Goal: Task Accomplishment & Management: Complete application form

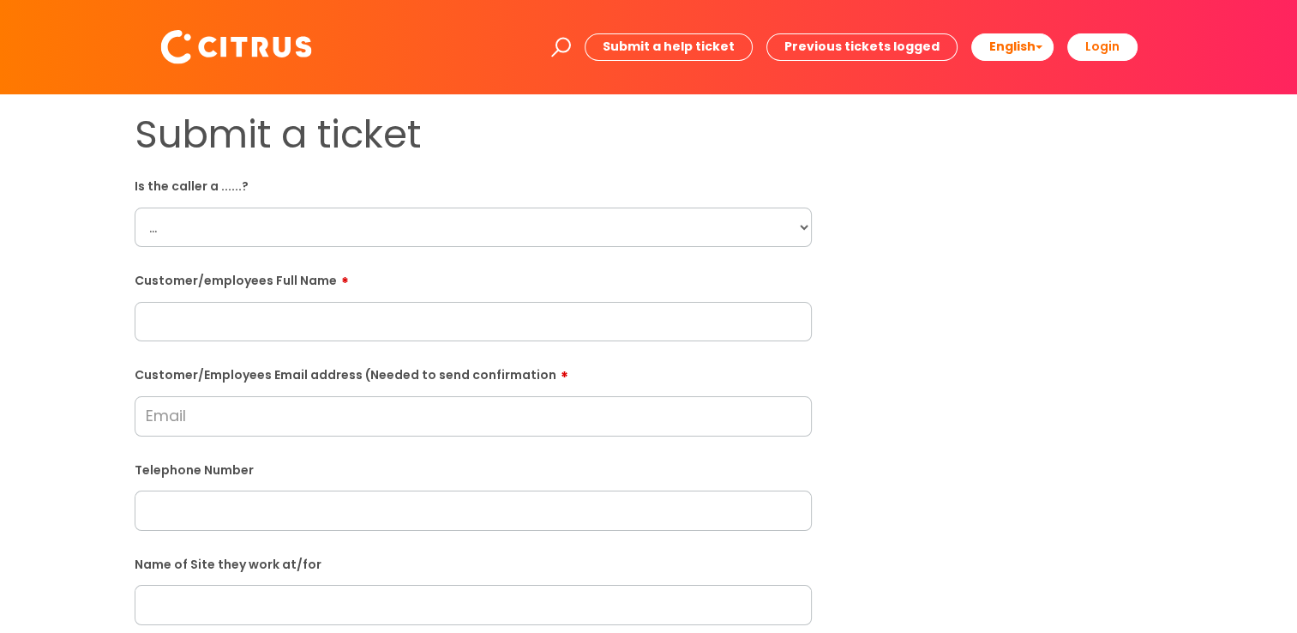
click at [272, 221] on select "... Citrus Customer Citrus Employee [DEMOGRAPHIC_DATA] Supplier" at bounding box center [473, 227] width 677 height 39
select select "Citrus Employee"
click at [135, 208] on select "... Citrus Customer Citrus Employee [DEMOGRAPHIC_DATA] Supplier" at bounding box center [473, 227] width 677 height 39
click at [200, 320] on input "text" at bounding box center [473, 321] width 677 height 39
paste input "Lesley Clifford"
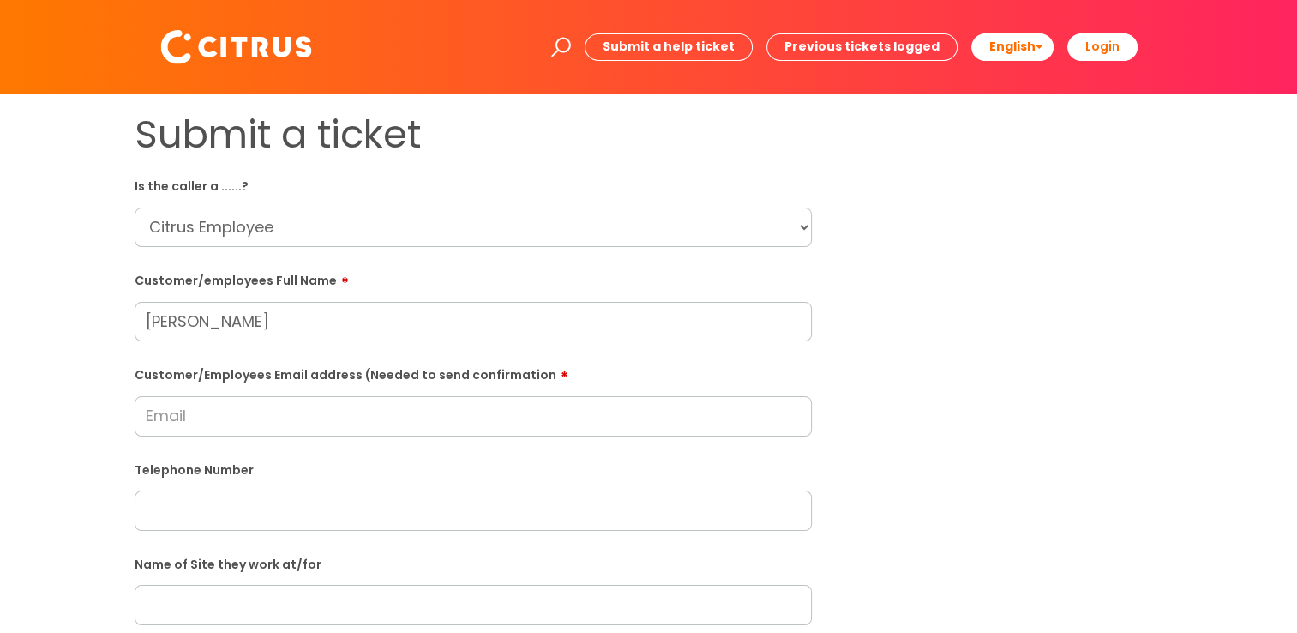
type input "Lesley Clifford"
click at [185, 410] on input "Customer/Employees Email address (Needed to send confirmation" at bounding box center [473, 415] width 677 height 39
paste input "nicollefrancis63@gmail.com"
type input "nicollefrancis63@gmail.com"
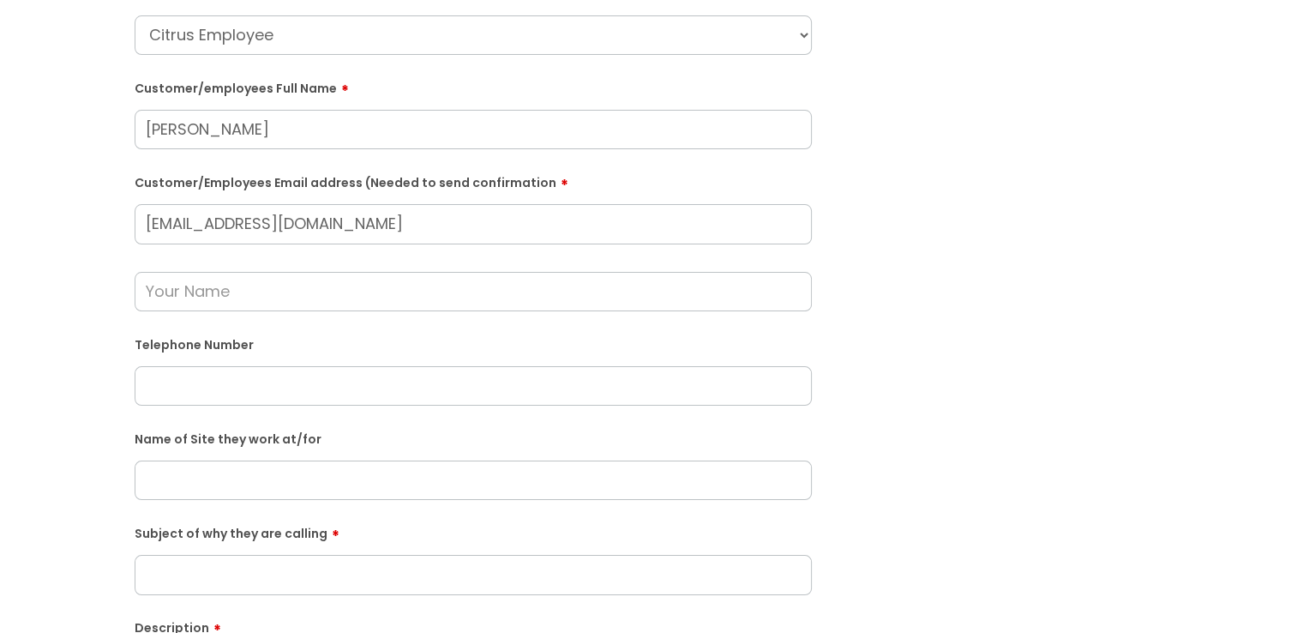
scroll to position [257, 0]
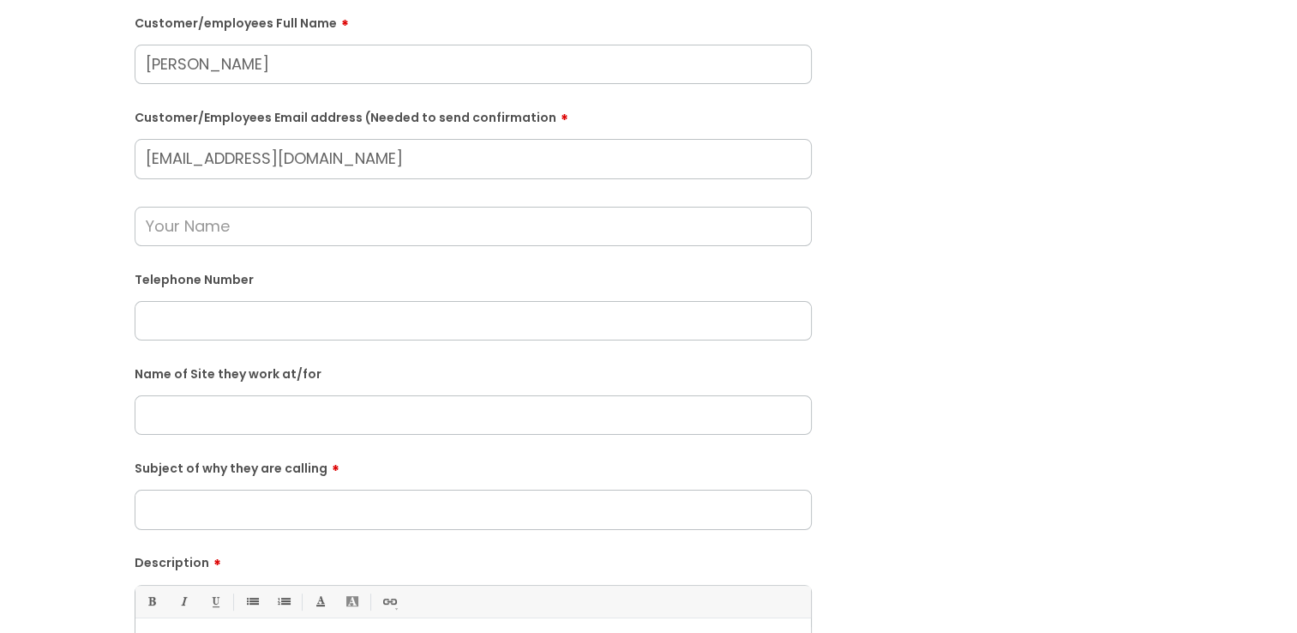
click at [232, 320] on input "text" at bounding box center [473, 320] width 677 height 39
paste input "07745190303"
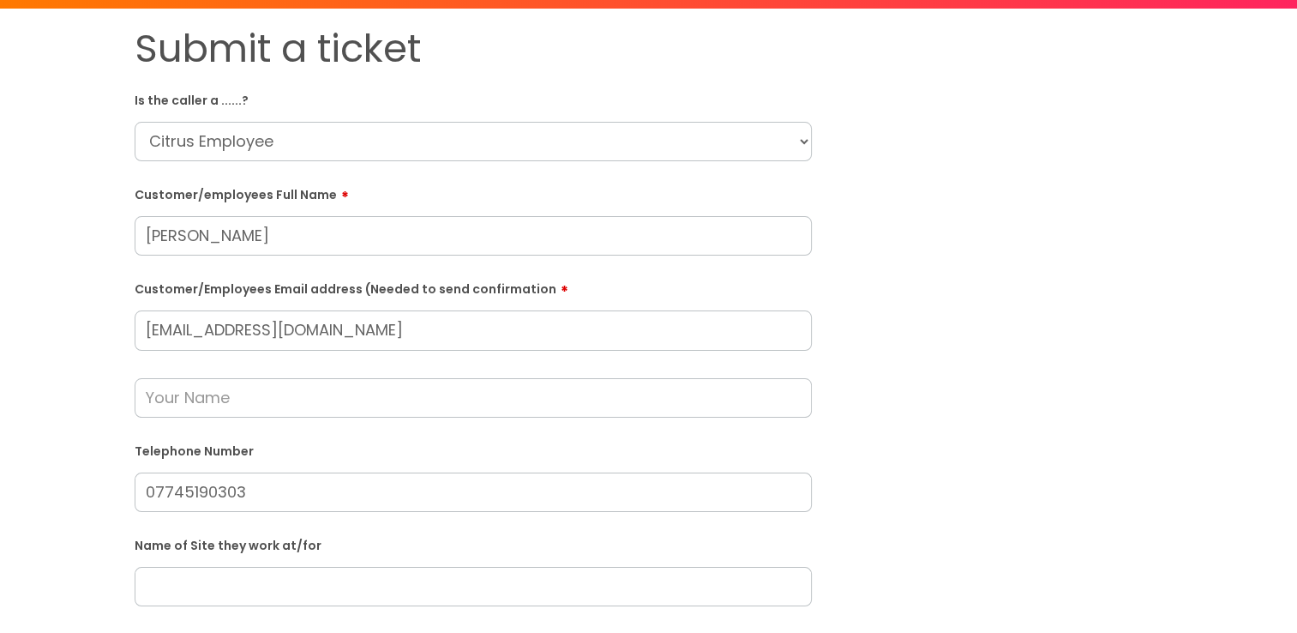
scroll to position [86, 0]
type input "07745190303"
click at [248, 141] on select "... Citrus Customer Citrus Employee Contractor Supplier" at bounding box center [473, 141] width 677 height 39
click at [135, 122] on select "... Citrus Customer Citrus Employee Contractor Supplier" at bounding box center [473, 141] width 677 height 39
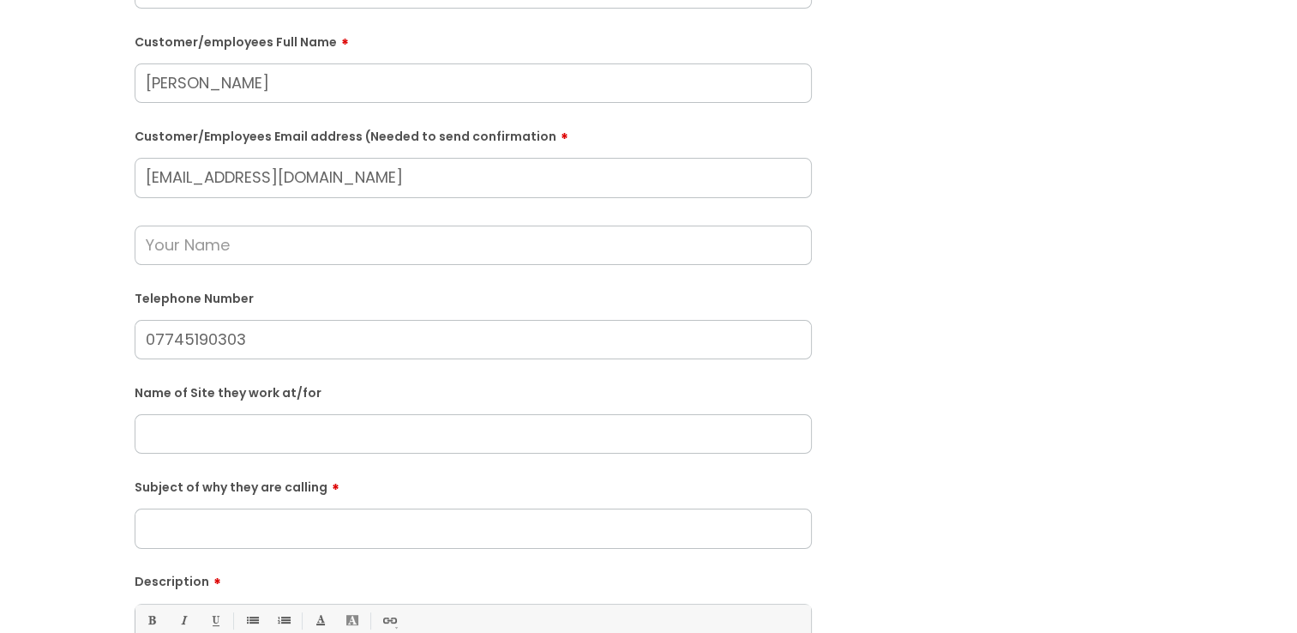
scroll to position [257, 0]
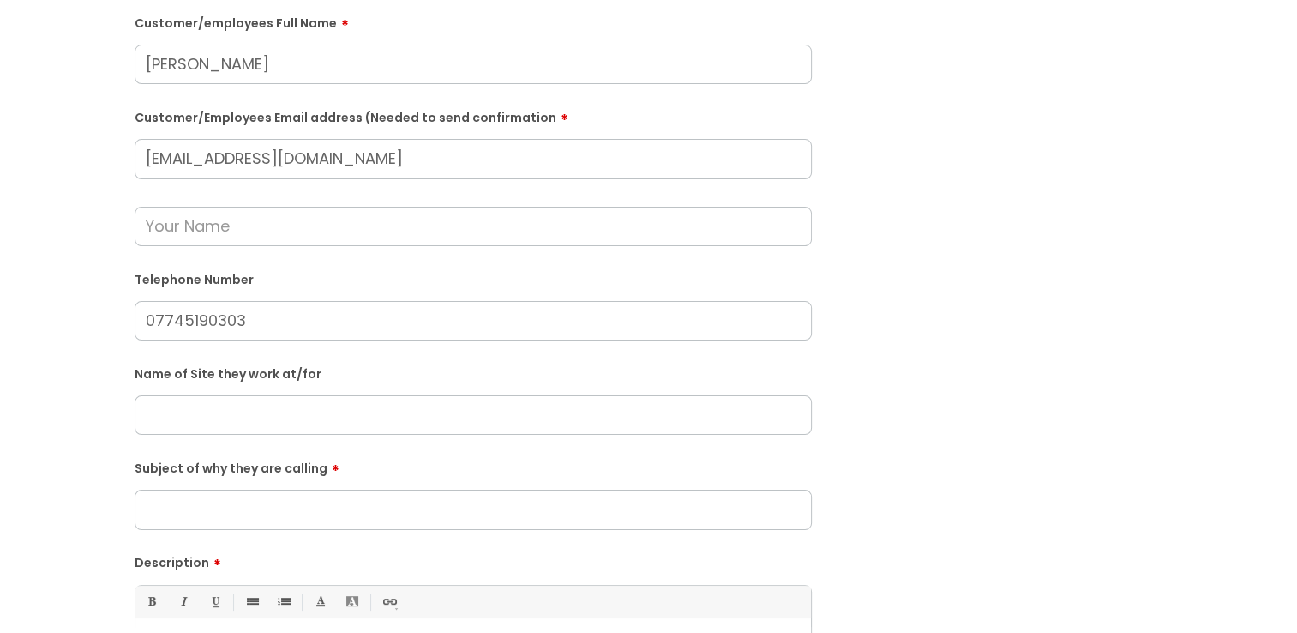
click at [236, 417] on input "text" at bounding box center [473, 414] width 677 height 39
type input "London Gateway Site."
click at [271, 511] on input "Subject of why they are calling" at bounding box center [473, 509] width 677 height 39
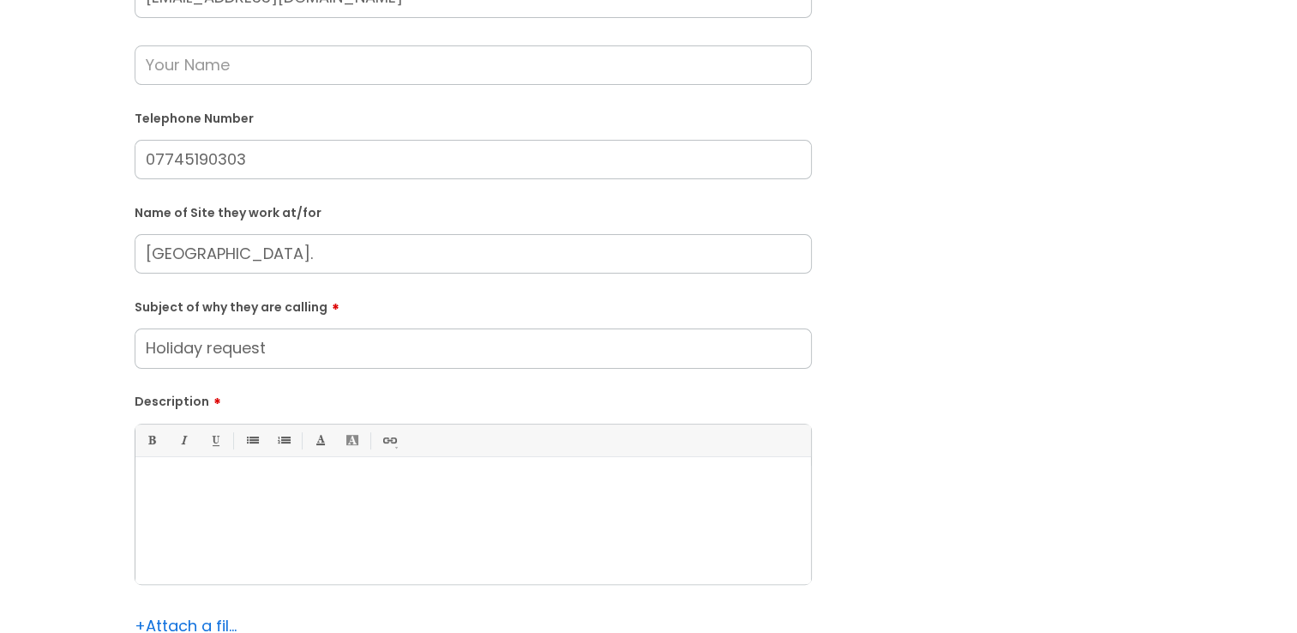
scroll to position [429, 0]
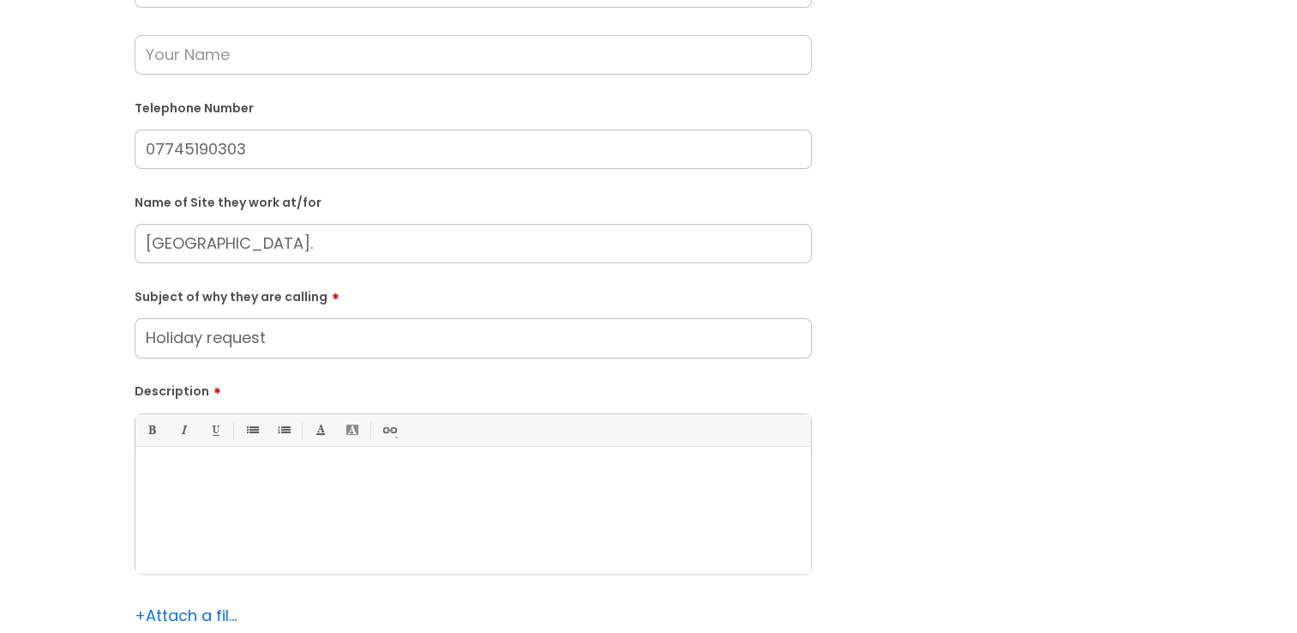
type input "Holiday request"
click at [240, 508] on div at bounding box center [473, 514] width 676 height 118
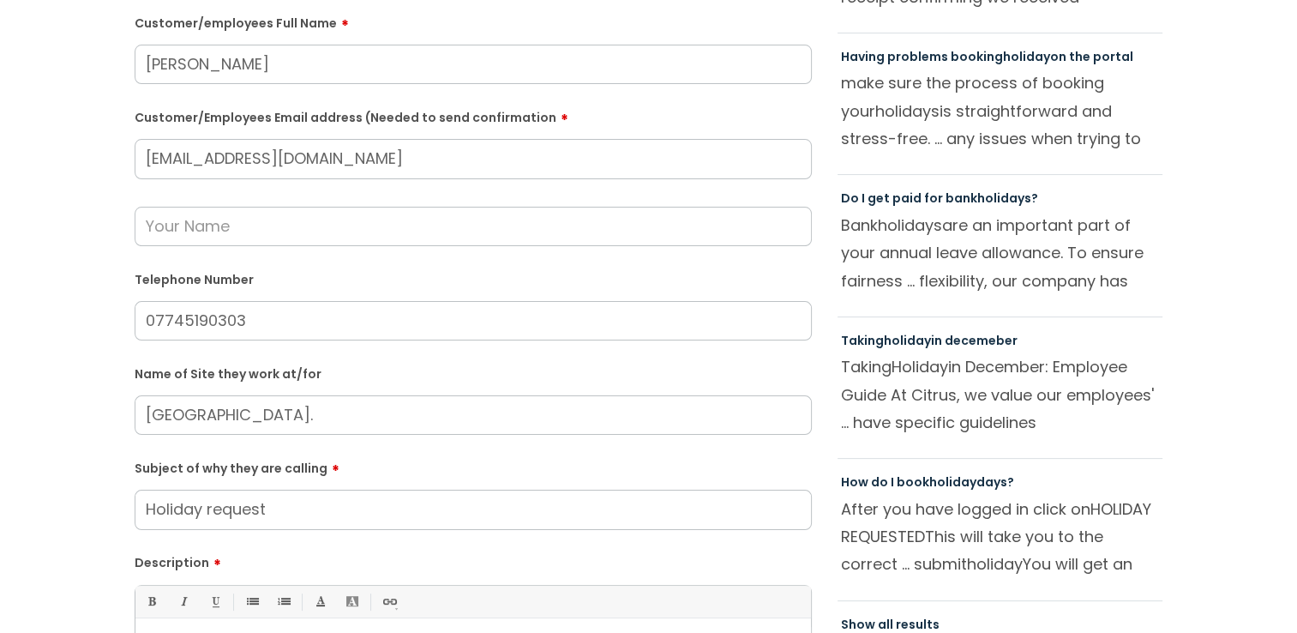
scroll to position [257, 0]
click at [190, 239] on input "text" at bounding box center [473, 226] width 677 height 39
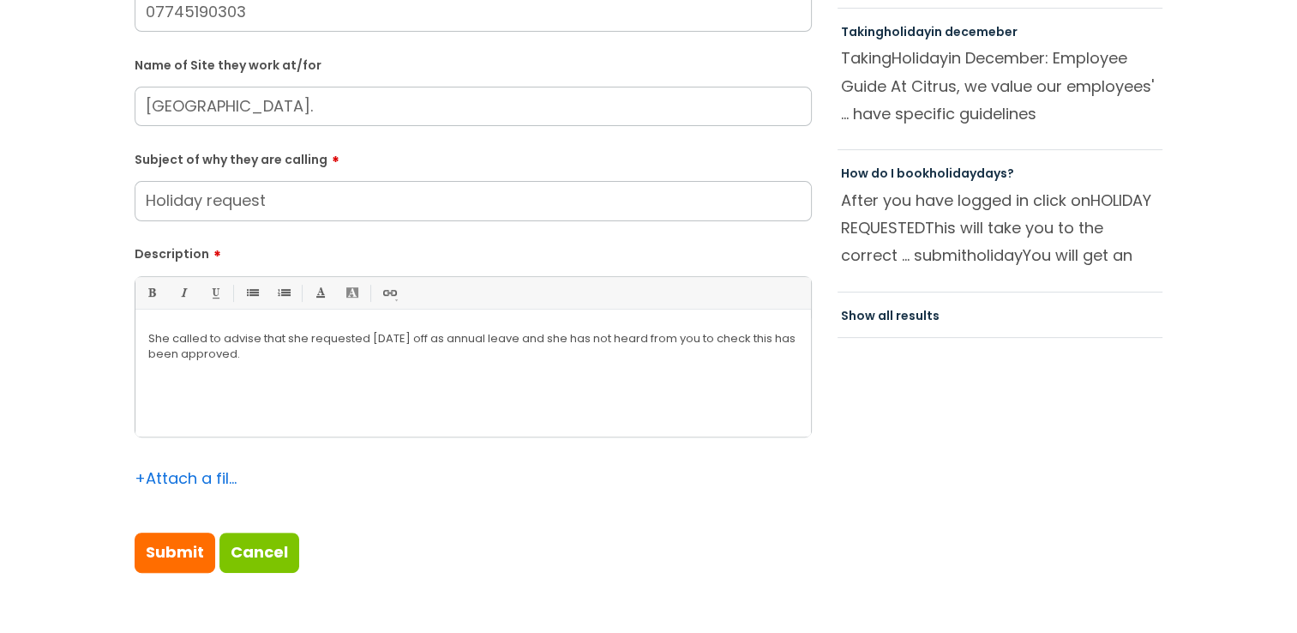
scroll to position [600, 0]
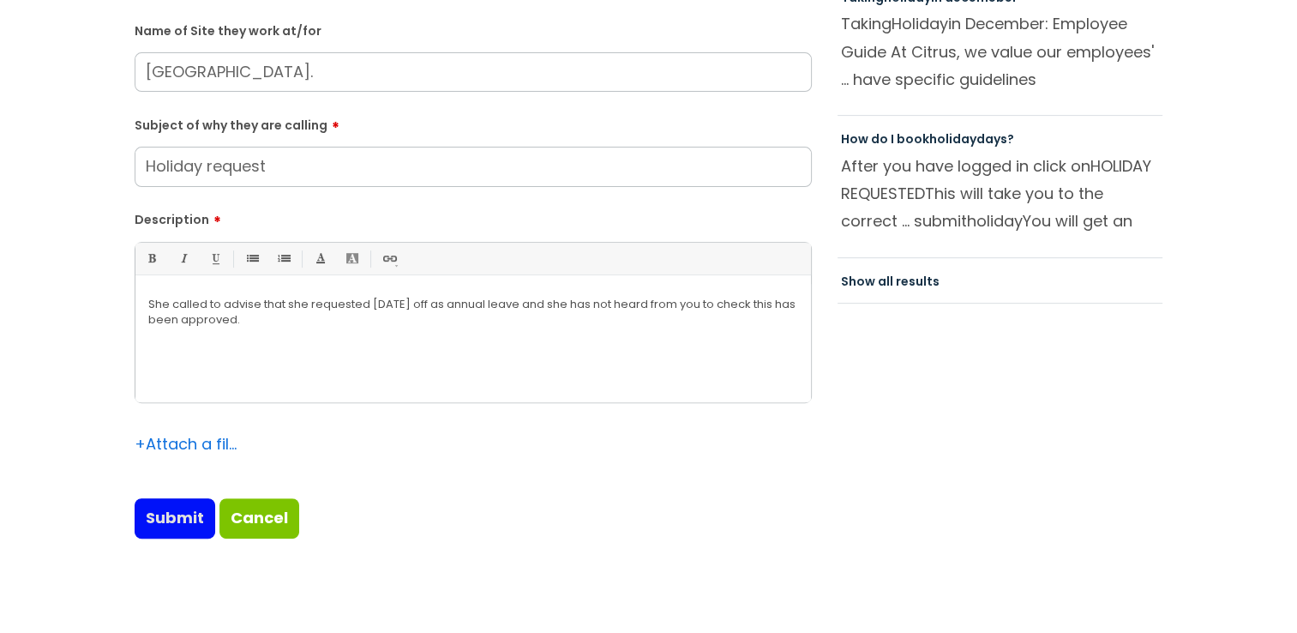
type input "Moneypenny"
click at [175, 513] on input "Submit" at bounding box center [175, 517] width 81 height 39
type input "Please Wait..."
